Goal: Information Seeking & Learning: Learn about a topic

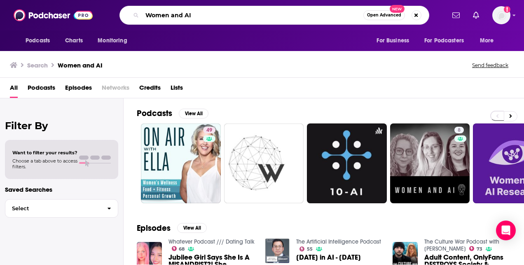
click at [189, 13] on input "Women and AI" at bounding box center [252, 15] width 221 height 13
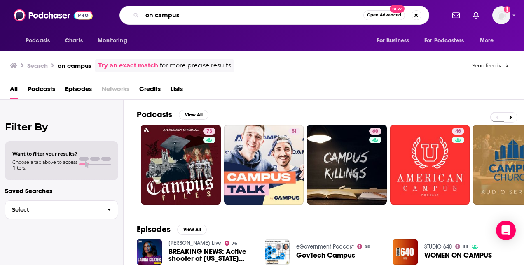
click at [189, 13] on input "on campus" at bounding box center [252, 15] width 221 height 13
click at [144, 16] on input "on campus" at bounding box center [252, 15] width 221 height 13
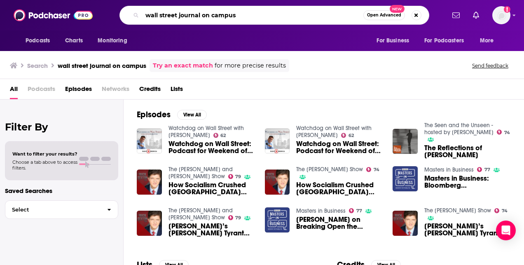
click at [233, 13] on input "wall street journal on campus" at bounding box center [252, 15] width 221 height 13
click at [243, 13] on input "wall street journal on campus" at bounding box center [252, 15] width 221 height 13
drag, startPoint x: 243, startPoint y: 13, endPoint x: 115, endPoint y: 16, distance: 127.3
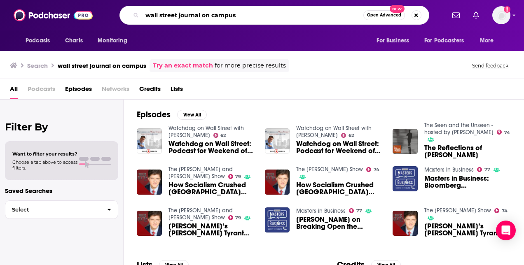
click at [115, 16] on div "wall street journal on campus Open Advanced New" at bounding box center [273, 15] width 341 height 19
type input "[US_STATE] post"
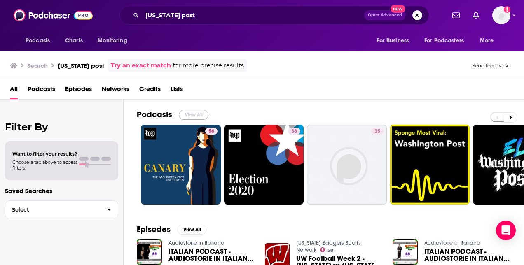
click at [194, 111] on button "View All" at bounding box center [194, 115] width 30 height 10
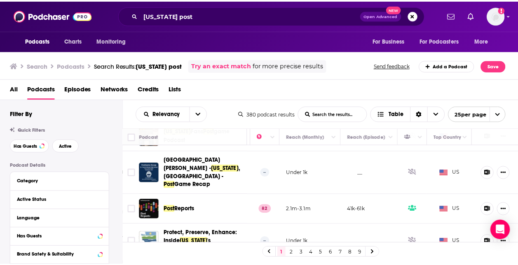
scroll to position [310, 225]
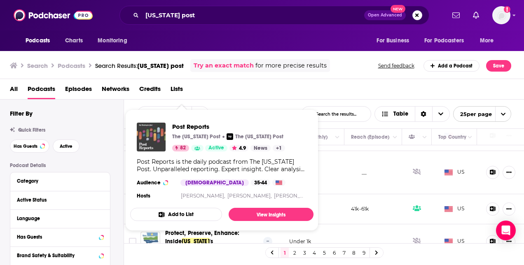
click at [150, 149] on img "Post Reports" at bounding box center [151, 137] width 29 height 29
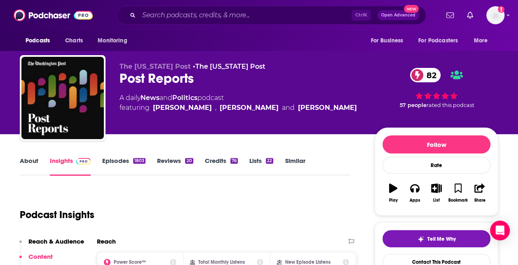
click at [120, 160] on link "Episodes 1803" at bounding box center [123, 166] width 43 height 19
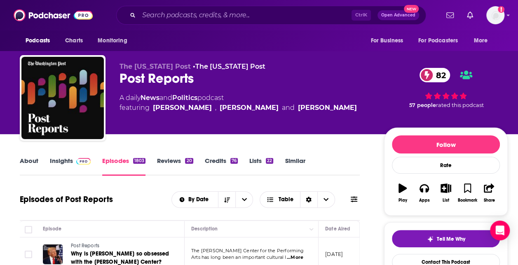
click at [24, 160] on link "About" at bounding box center [29, 166] width 19 height 19
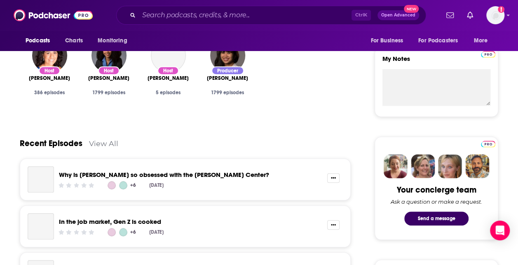
scroll to position [187, 0]
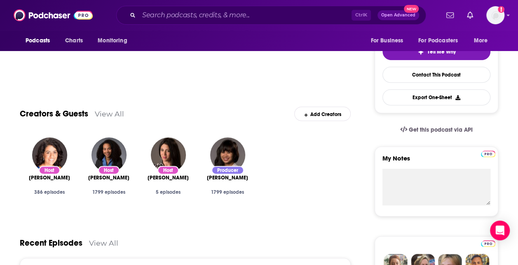
click at [105, 111] on link "View All" at bounding box center [109, 114] width 29 height 9
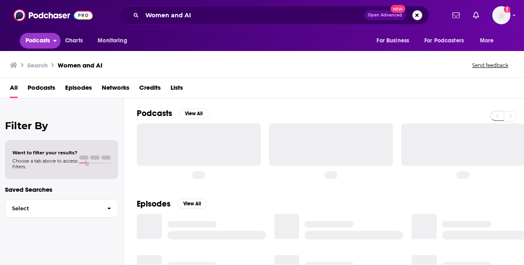
click at [47, 42] on span "Podcasts" at bounding box center [38, 41] width 24 height 12
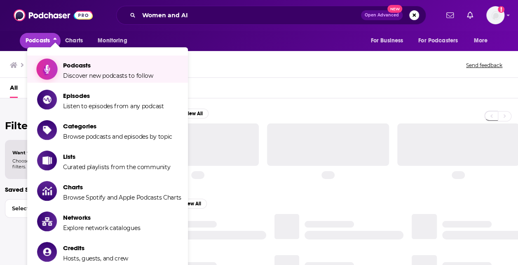
click at [85, 65] on span "Podcasts" at bounding box center [108, 65] width 90 height 8
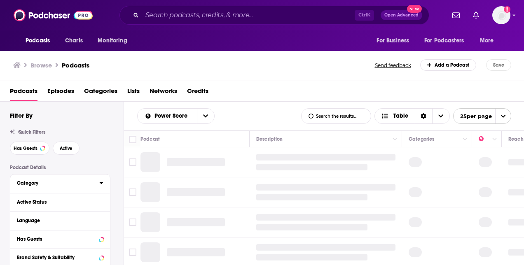
click at [62, 182] on div "Category" at bounding box center [55, 183] width 77 height 6
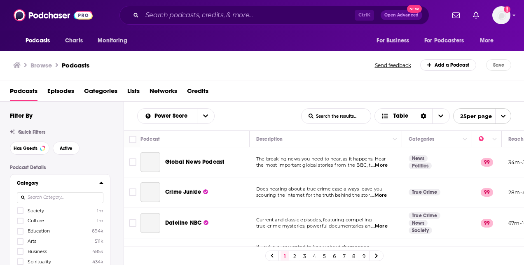
scroll to position [55, 0]
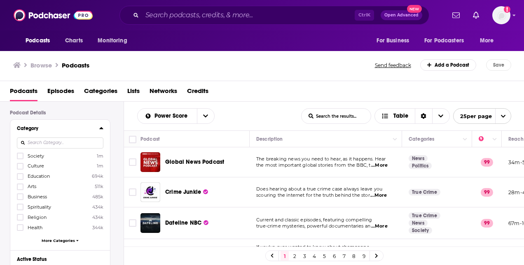
click at [99, 124] on button "Category" at bounding box center [58, 128] width 82 height 10
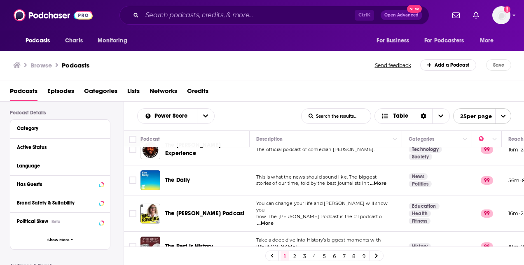
scroll to position [141, 0]
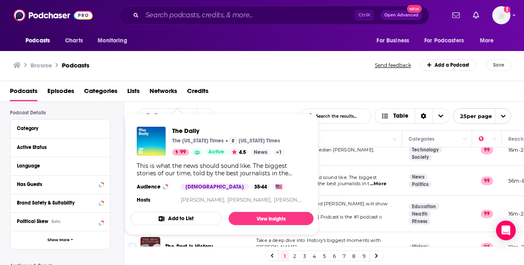
click at [170, 169] on div "This is what the news should sound like. The biggest stories of our time, told …" at bounding box center [222, 169] width 170 height 15
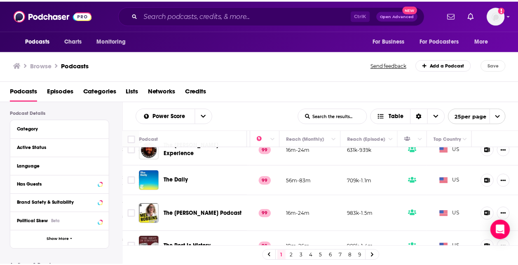
scroll to position [141, 225]
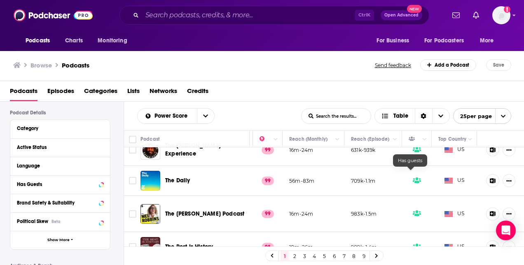
click at [413, 176] on span at bounding box center [417, 180] width 8 height 9
click at [413, 178] on icon at bounding box center [417, 181] width 8 height 6
click at [185, 177] on span "The Daily" at bounding box center [177, 180] width 25 height 7
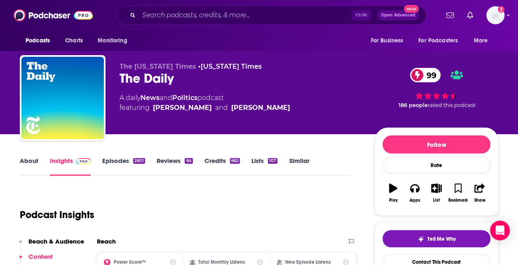
click at [114, 159] on link "Episodes 2601" at bounding box center [123, 166] width 43 height 19
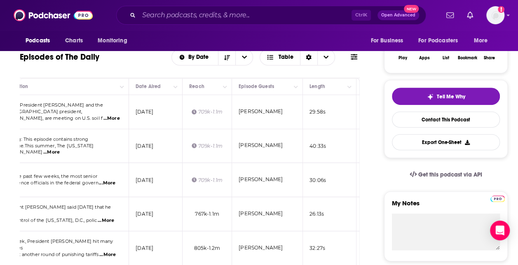
scroll to position [0, 234]
